Goal: Information Seeking & Learning: Learn about a topic

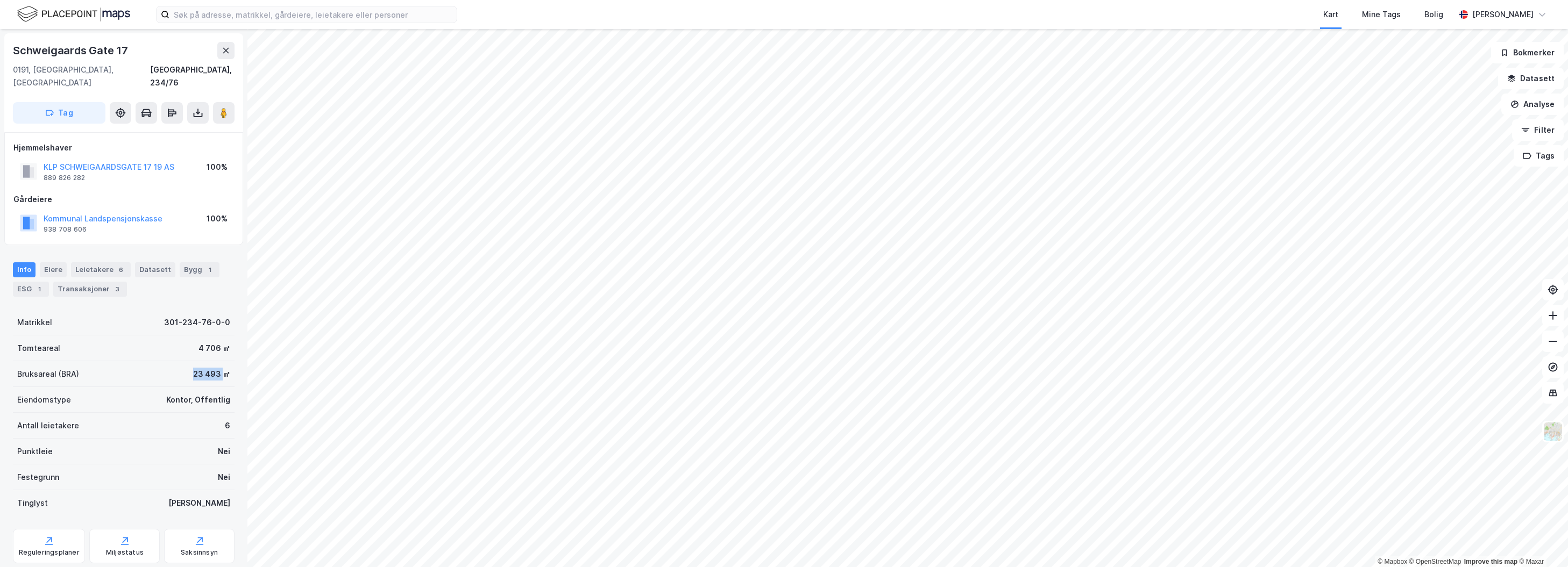
drag, startPoint x: 218, startPoint y: 363, endPoint x: 152, endPoint y: 356, distance: 66.4
click at [152, 361] on div "Bruksareal (BRA) 23 493 ㎡" at bounding box center [124, 374] width 222 height 26
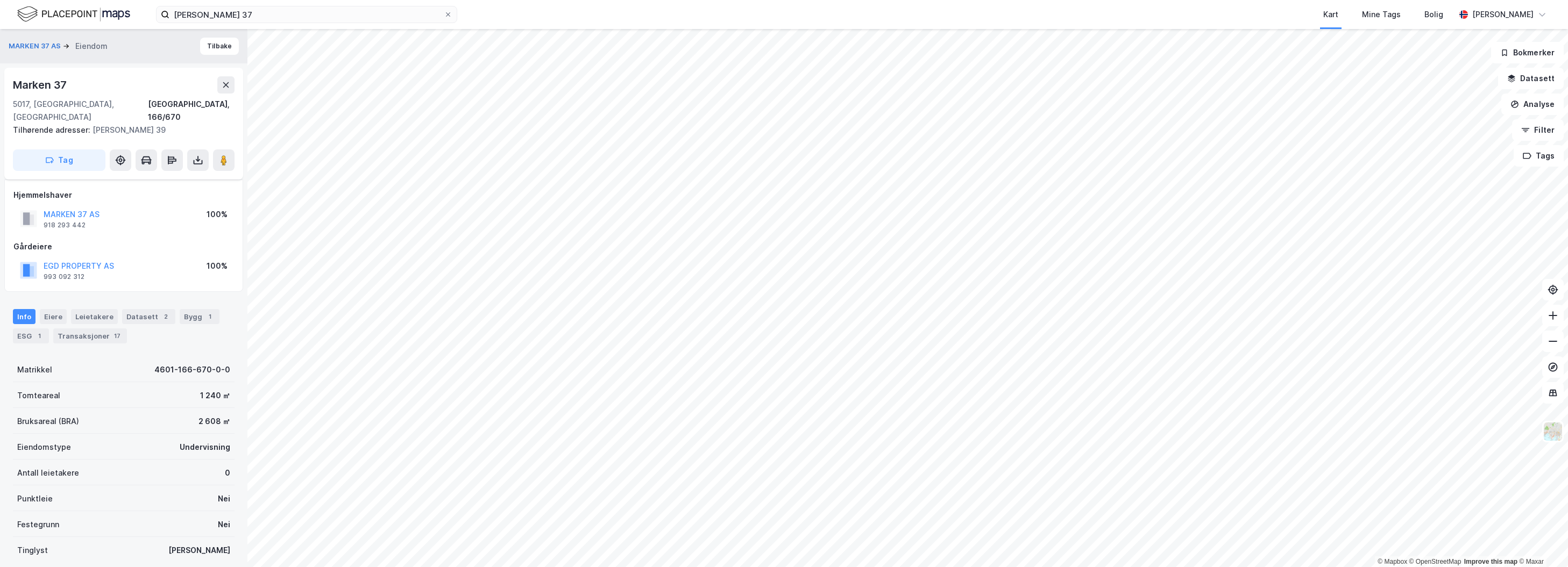
scroll to position [122, 0]
